Goal: Submit feedback/report problem

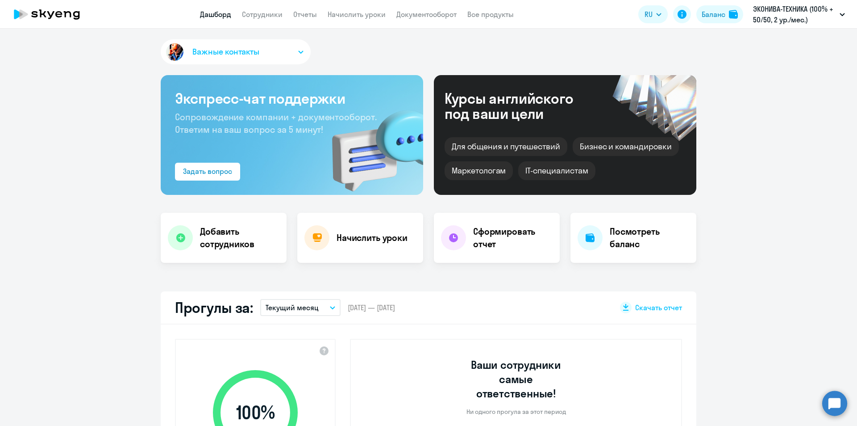
select select "30"
click at [839, 406] on circle at bounding box center [835, 402] width 25 height 25
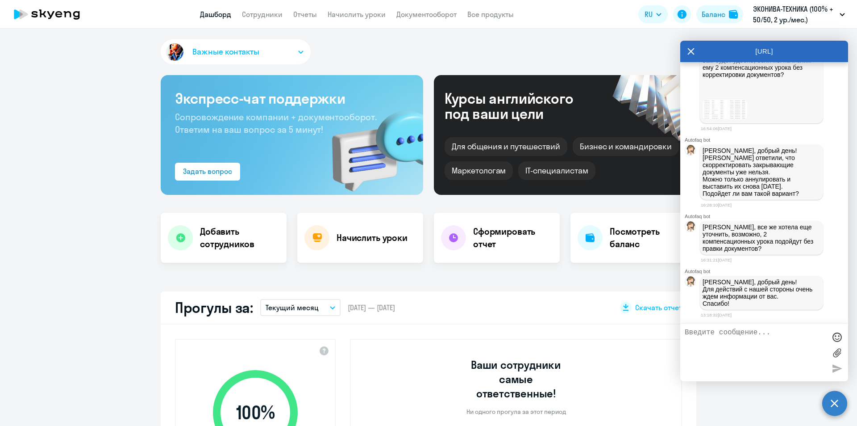
scroll to position [24239, 0]
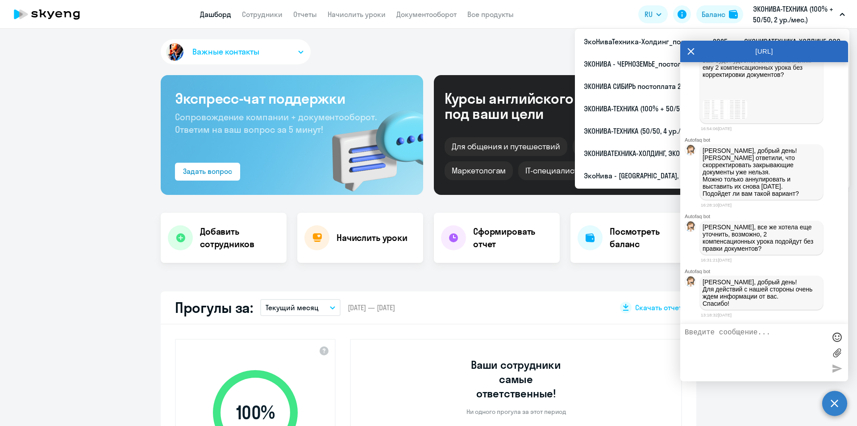
click at [787, 359] on textarea at bounding box center [755, 352] width 141 height 48
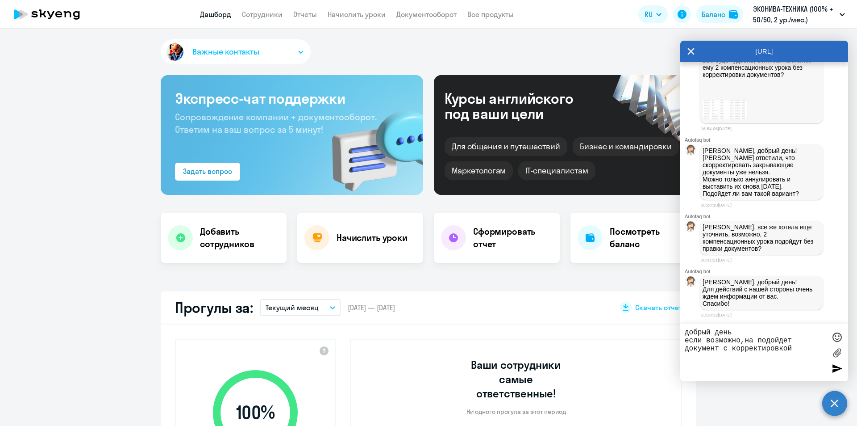
click at [802, 351] on textarea "добрый день если возможно,на подойдет документ с корректировкой" at bounding box center [755, 352] width 141 height 48
type textarea "добрый день если возможно,на подойдет документ с корректировкой спасибо"
click at [832, 368] on div at bounding box center [837, 367] width 13 height 13
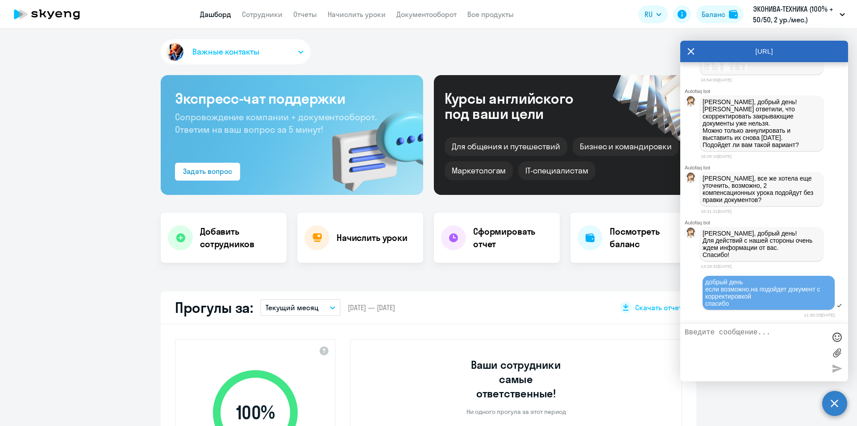
click at [640, 265] on div "Важные контакты Экспресс-чат поддержки Сопровождение компании + документооборот…" at bounding box center [428, 227] width 857 height 397
click at [694, 51] on icon at bounding box center [691, 51] width 7 height 21
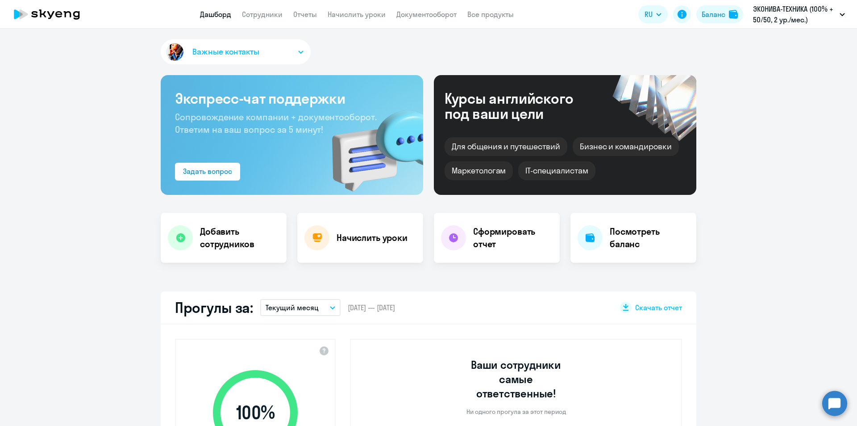
click at [835, 404] on circle at bounding box center [835, 402] width 25 height 25
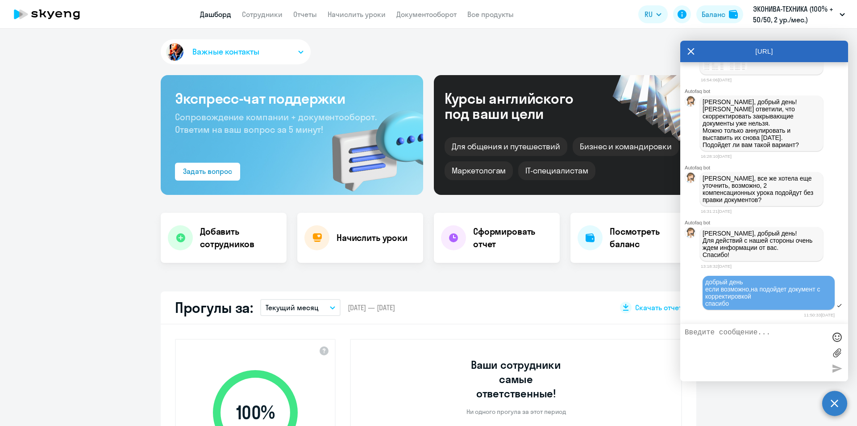
scroll to position [0, 0]
click at [833, 404] on circle at bounding box center [835, 402] width 25 height 25
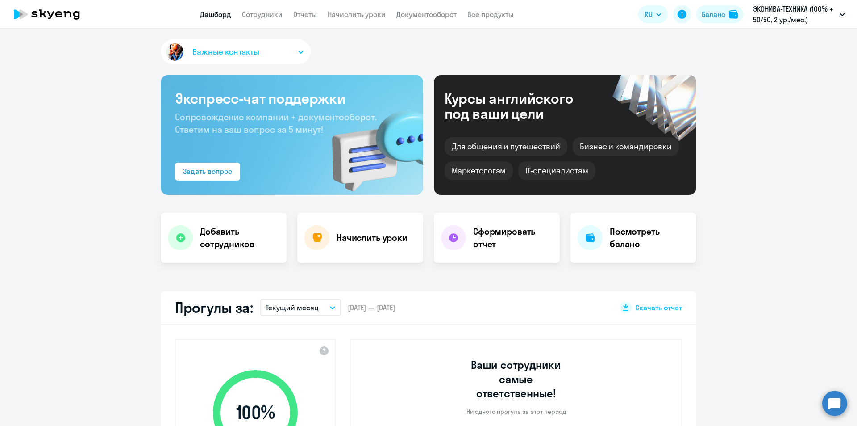
click at [842, 401] on circle at bounding box center [835, 402] width 25 height 25
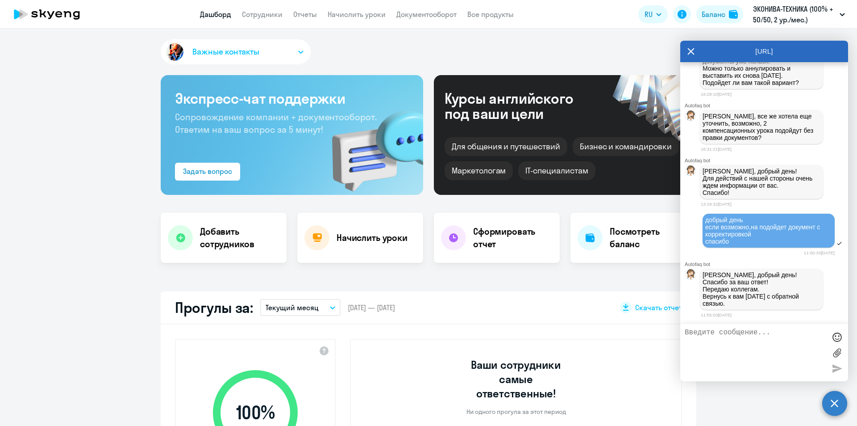
scroll to position [24014, 0]
